Goal: Task Accomplishment & Management: Manage account settings

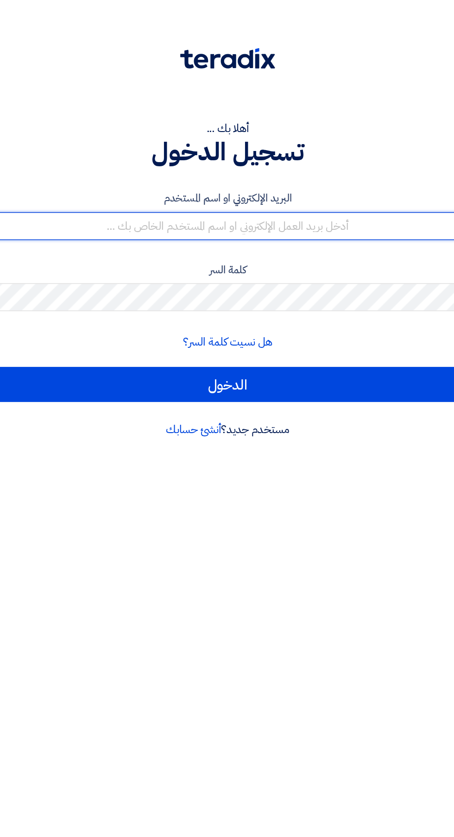
click at [143, 154] on input "text" at bounding box center [227, 151] width 440 height 19
type input "bridge.industries2@gmail.com"
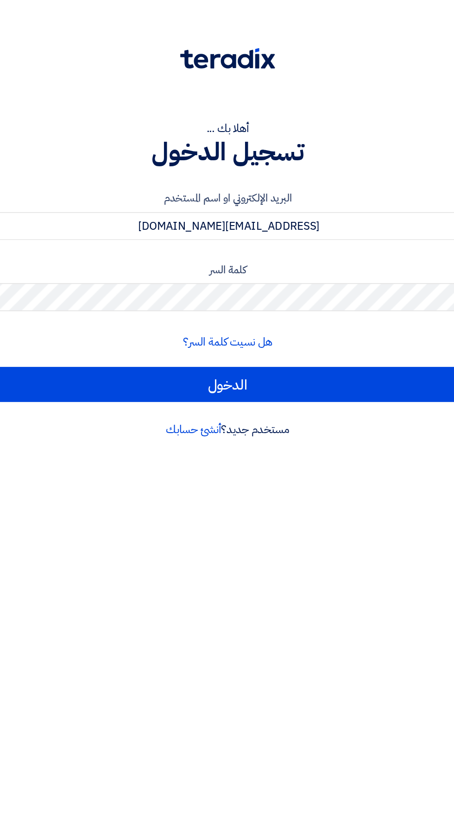
click at [7, 245] on input "الدخول" at bounding box center [227, 256] width 440 height 23
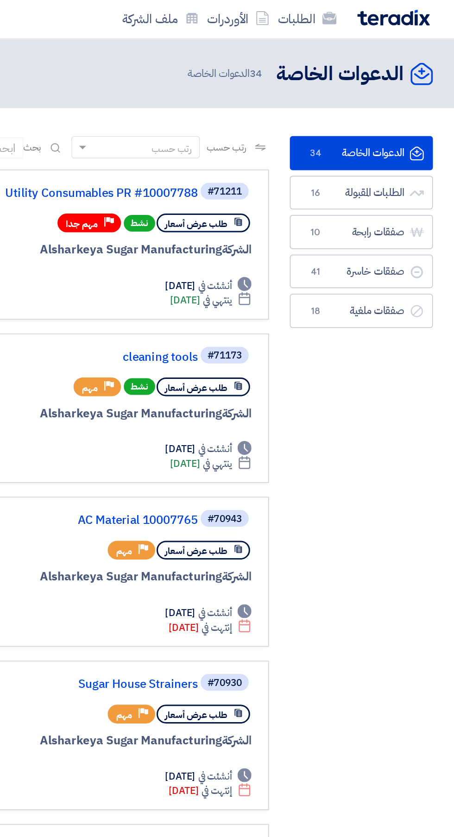
scroll to position [0, -2]
click at [392, 148] on link "صفقات رابحة صفقات رابحة 10" at bounding box center [392, 155] width 95 height 23
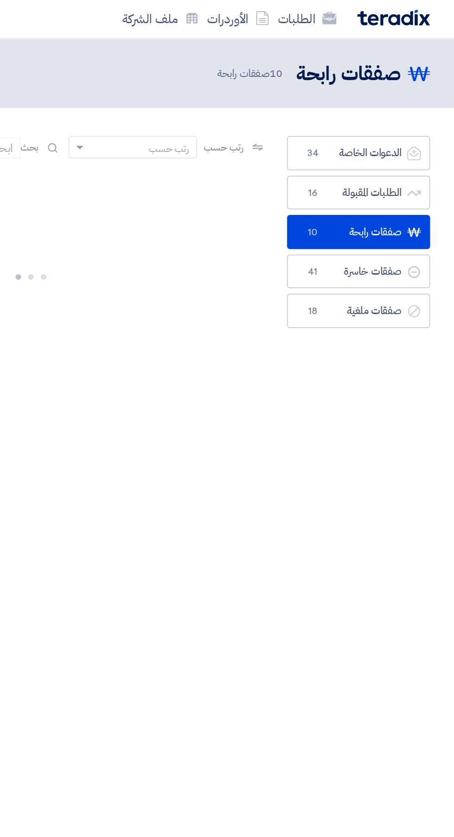
scroll to position [0, -1]
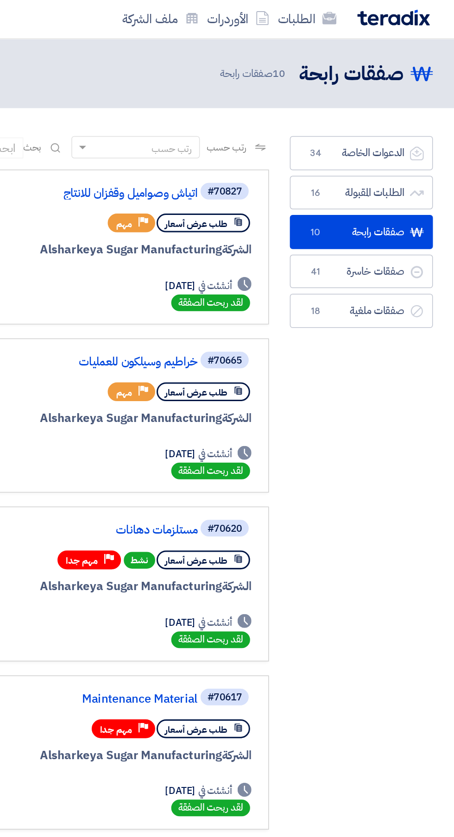
click at [204, 132] on link "اتياش وصواميل وقفزان للانتاج" at bounding box center [190, 129] width 185 height 8
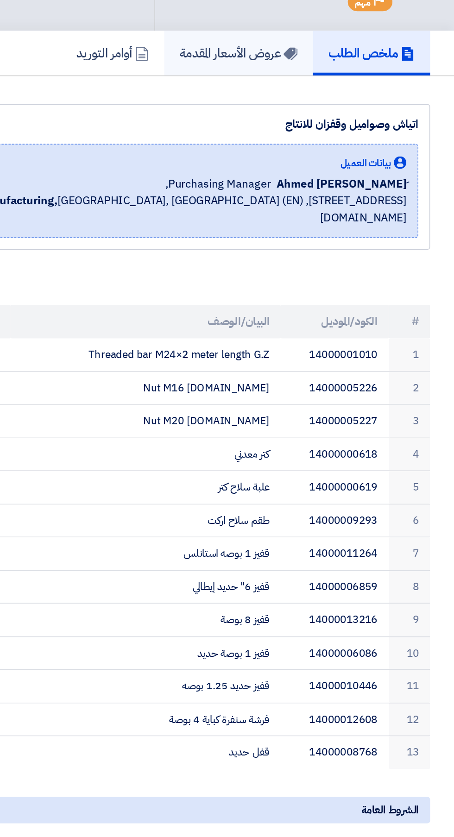
click at [289, 124] on h5 "عروض الأسعار المقدمة" at bounding box center [310, 118] width 78 height 11
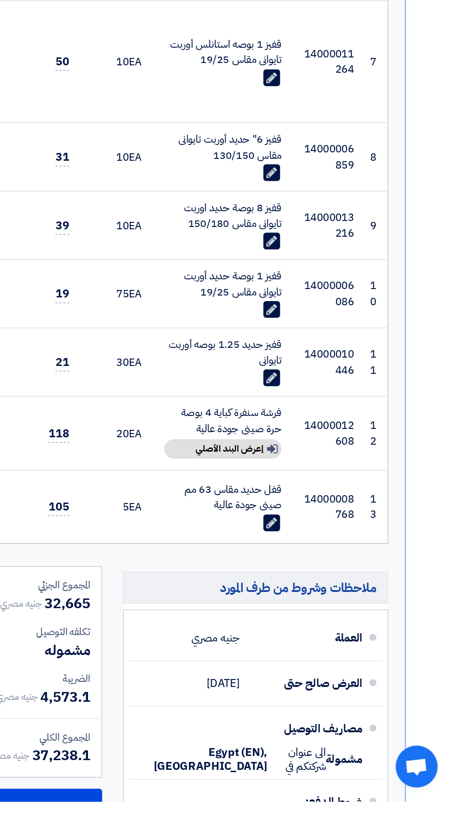
scroll to position [299, 0]
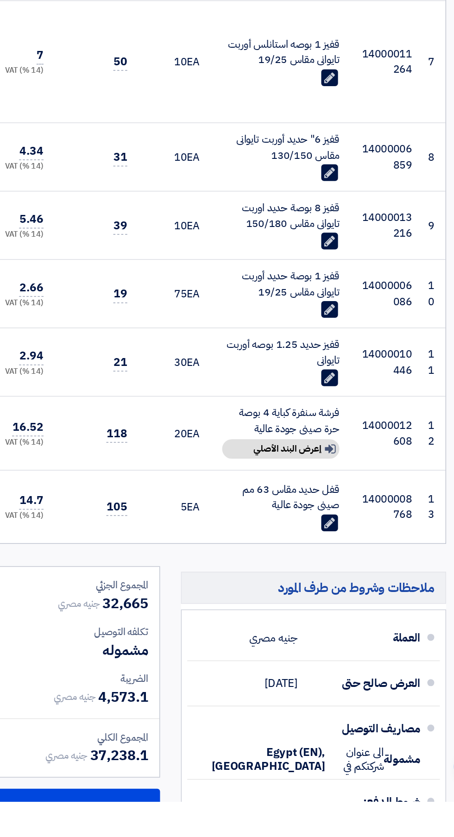
click at [290, 603] on div "Show details إعرض البند الأصلي" at bounding box center [300, 602] width 78 height 13
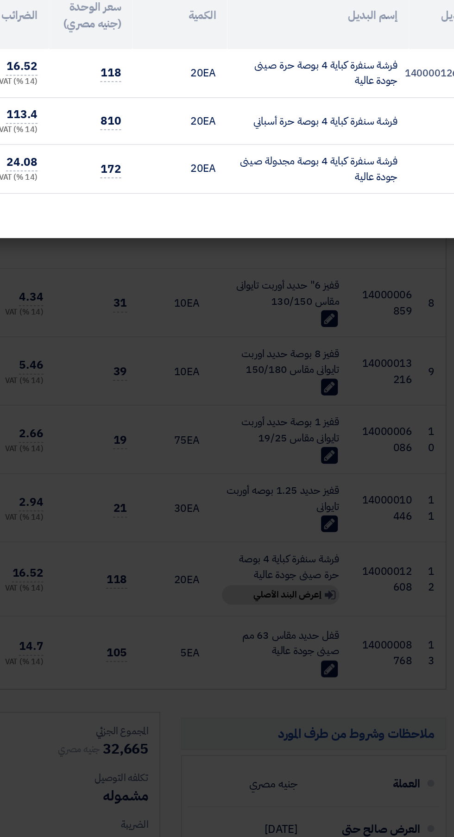
scroll to position [323, 0]
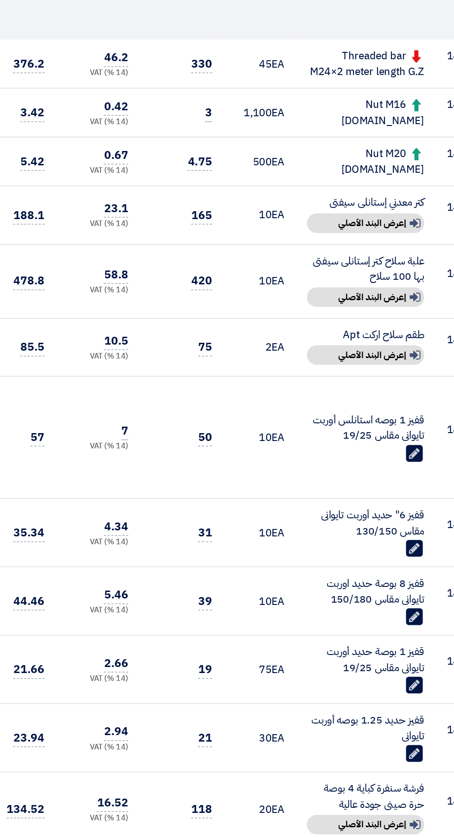
scroll to position [323, 0]
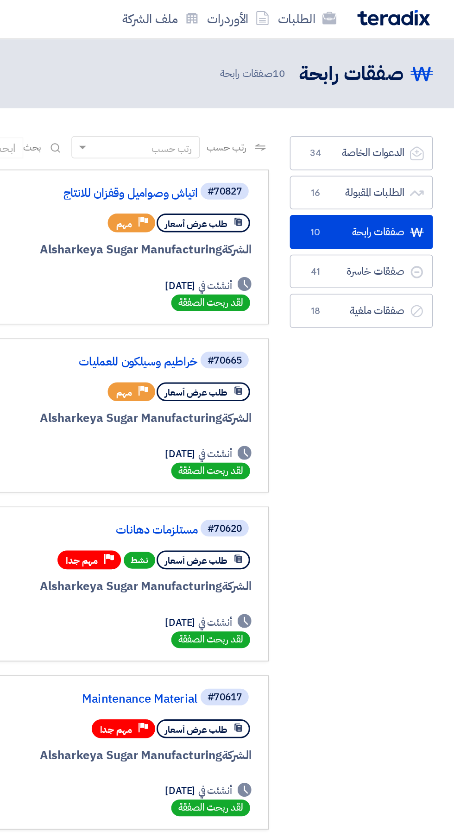
scroll to position [0, -2]
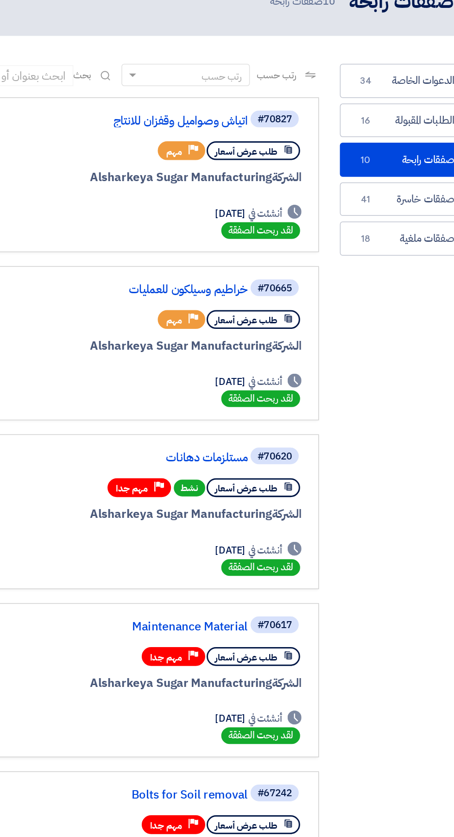
click at [252, 131] on link "اتياش وصواميل وقفزان للانتاج" at bounding box center [190, 129] width 185 height 8
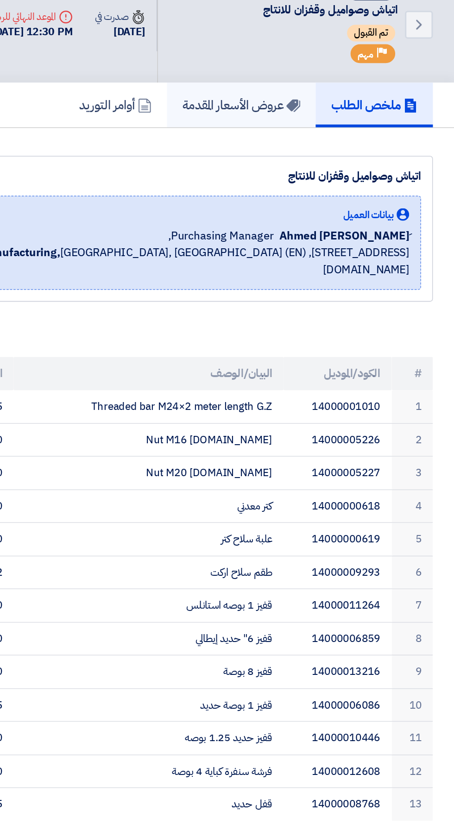
click at [319, 132] on link "عروض الأسعار المقدمة" at bounding box center [310, 119] width 99 height 30
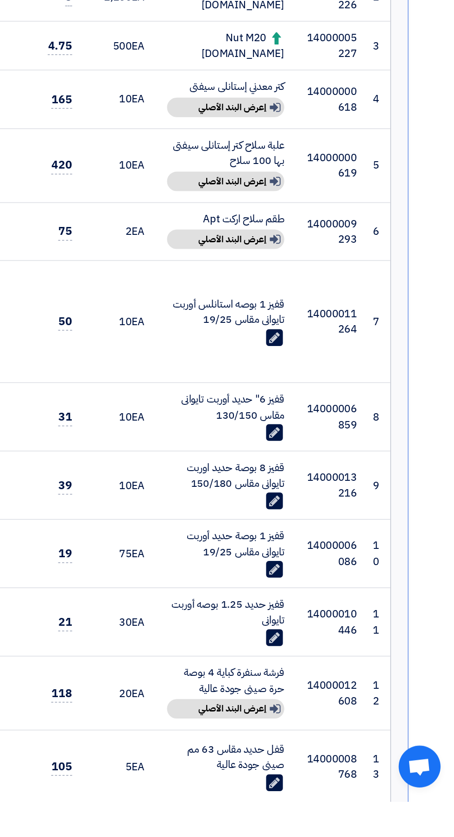
scroll to position [128, 0]
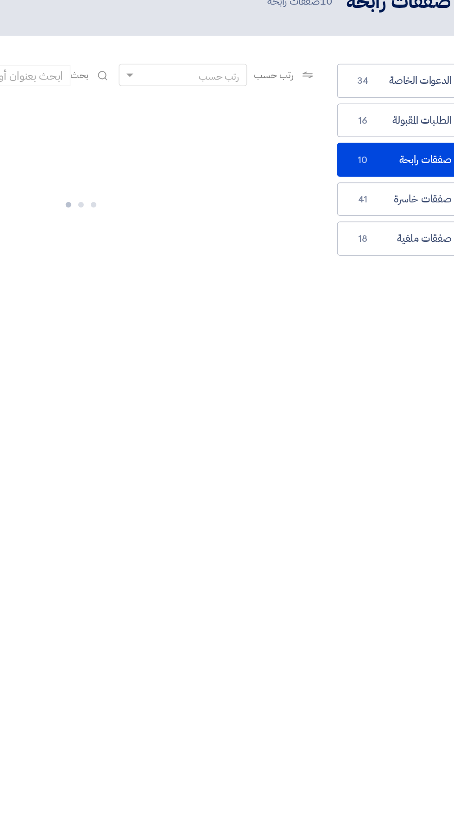
scroll to position [0, -2]
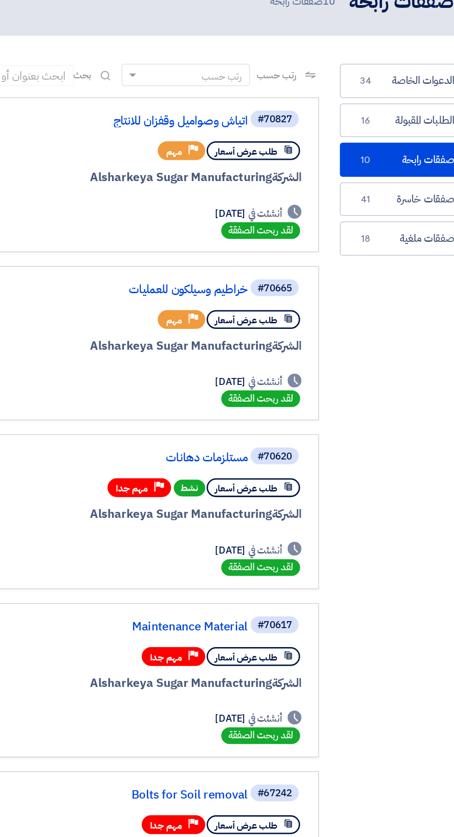
click at [260, 352] on link "مستلزمات دهانات" at bounding box center [190, 353] width 185 height 8
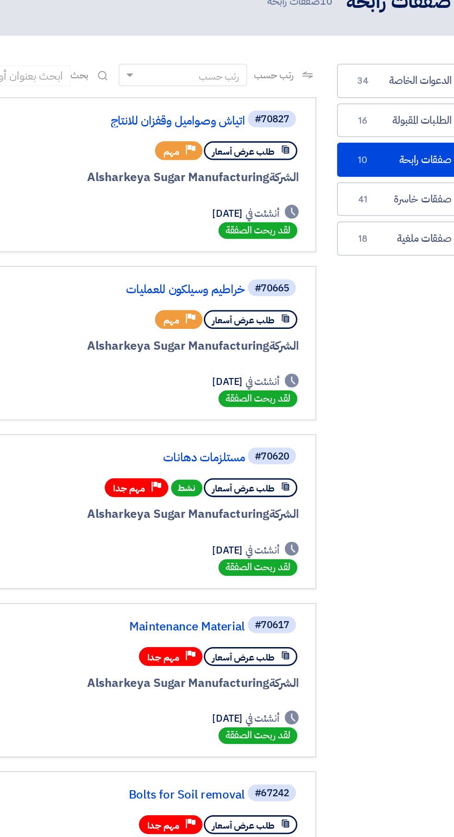
scroll to position [0, -2]
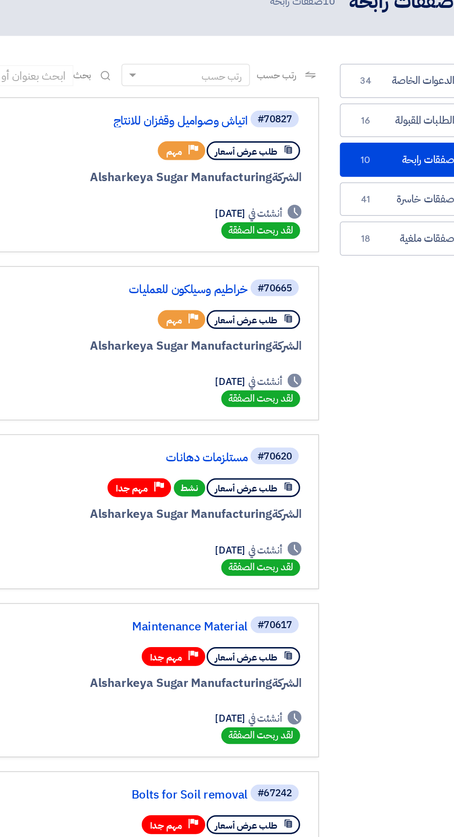
click at [222, 462] on link "Maintenance Material" at bounding box center [190, 465] width 185 height 8
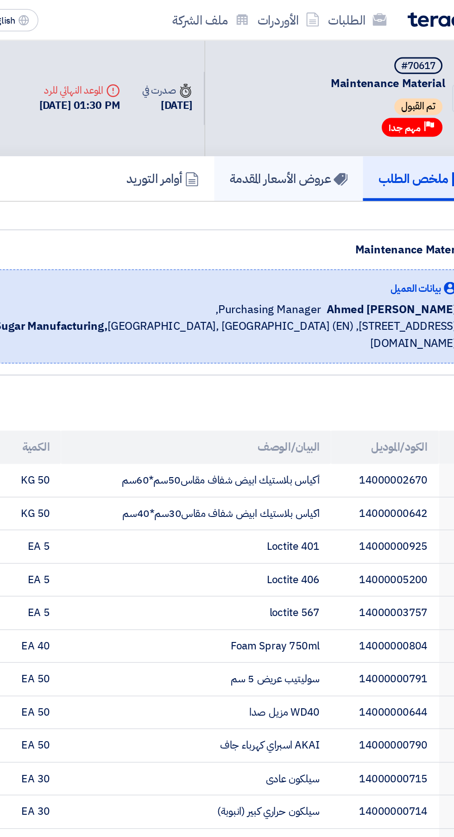
click at [303, 118] on h5 "عروض الأسعار المقدمة" at bounding box center [310, 118] width 78 height 11
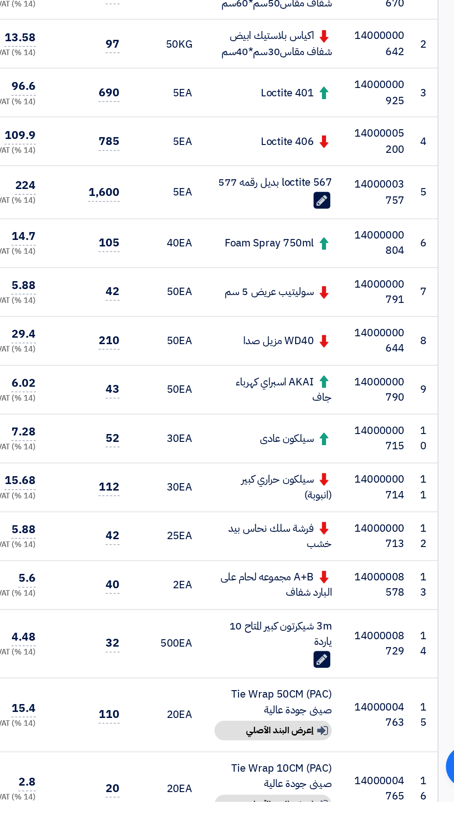
scroll to position [121, 0]
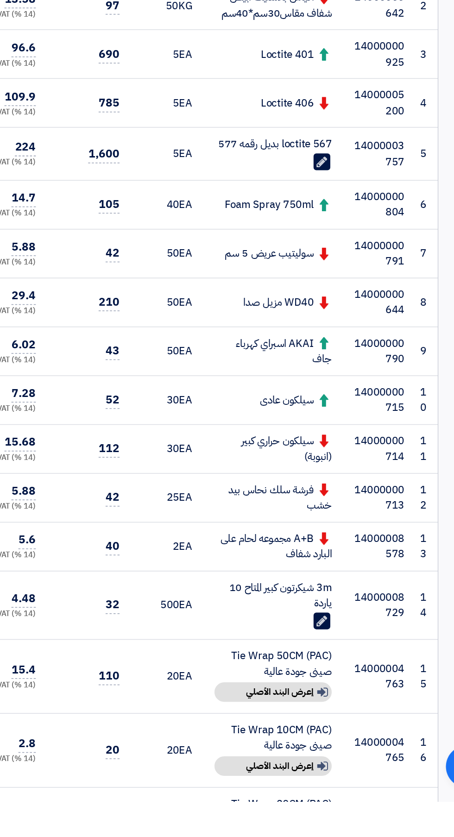
click at [307, 766] on div "Show details إعرض البند الأصلي" at bounding box center [300, 764] width 78 height 13
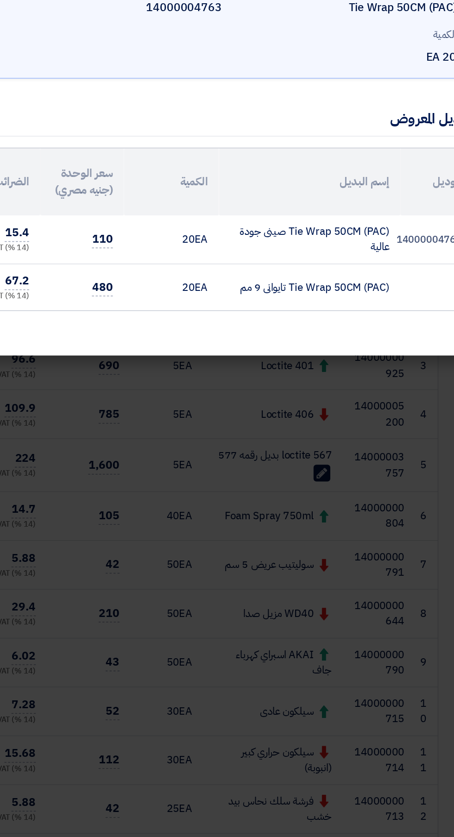
scroll to position [145, 0]
